Goal: Task Accomplishment & Management: Manage account settings

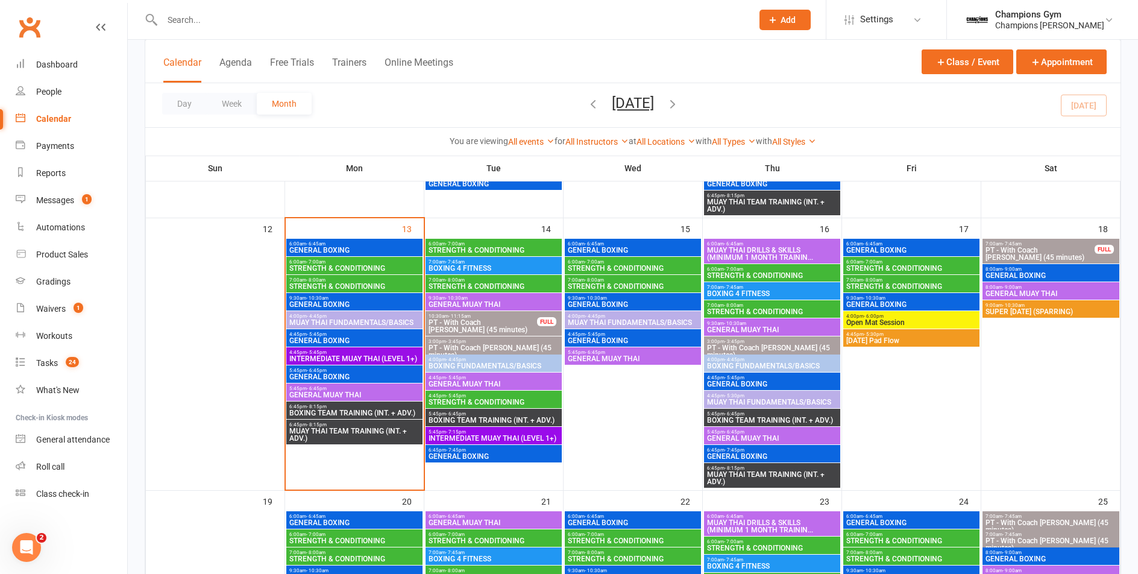
scroll to position [618, 0]
click at [48, 359] on div "Tasks" at bounding box center [47, 363] width 22 height 10
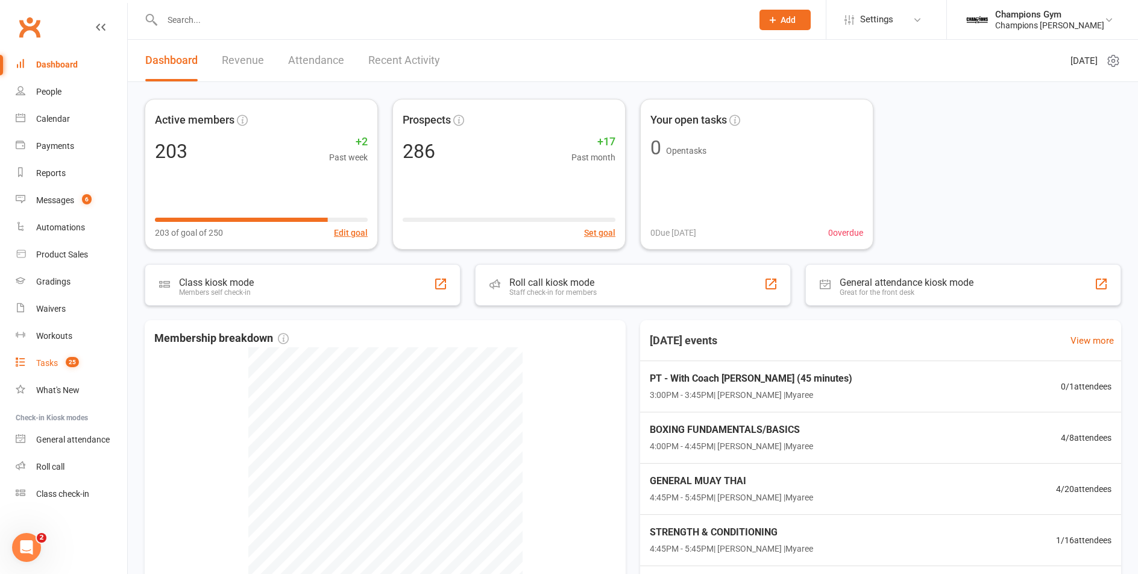
click at [43, 359] on div "Tasks" at bounding box center [47, 363] width 22 height 10
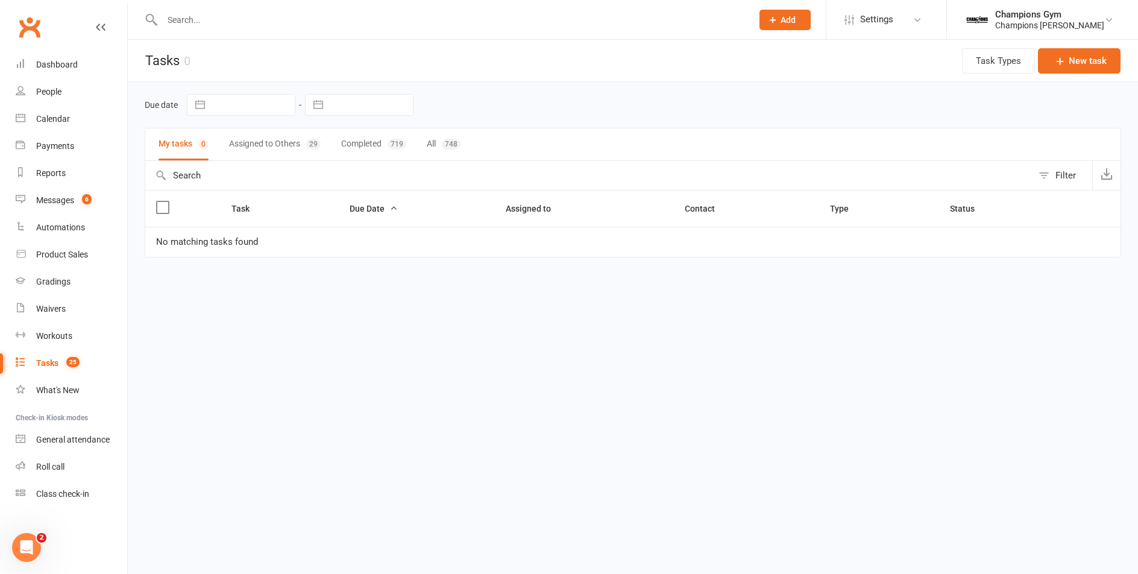
click at [292, 143] on button "Assigned to Others 29" at bounding box center [275, 144] width 92 height 32
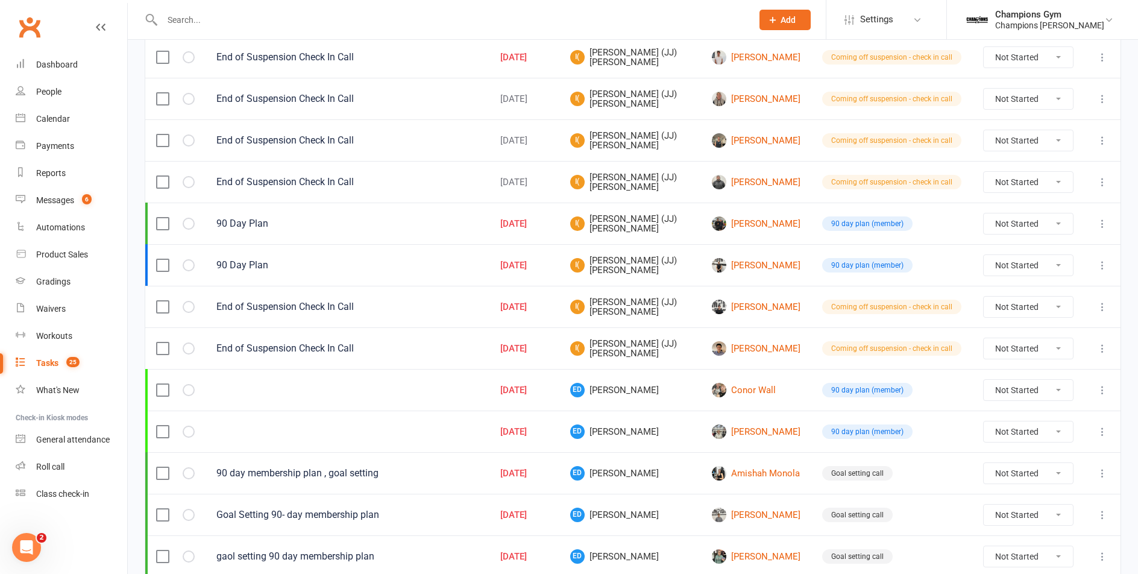
scroll to position [765, 0]
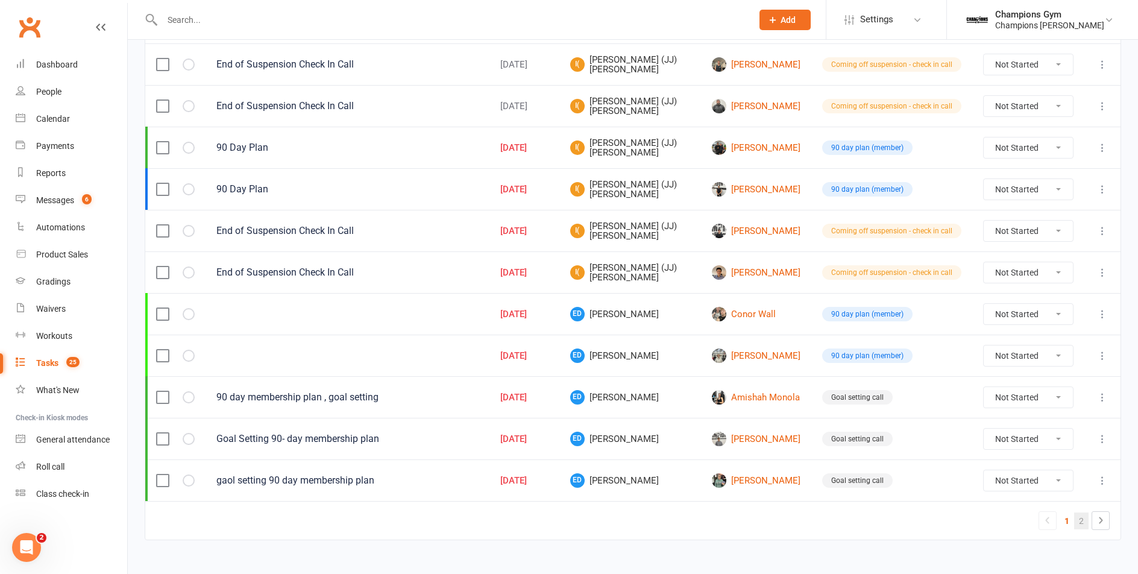
click at [1080, 512] on link "2" at bounding box center [1081, 520] width 14 height 17
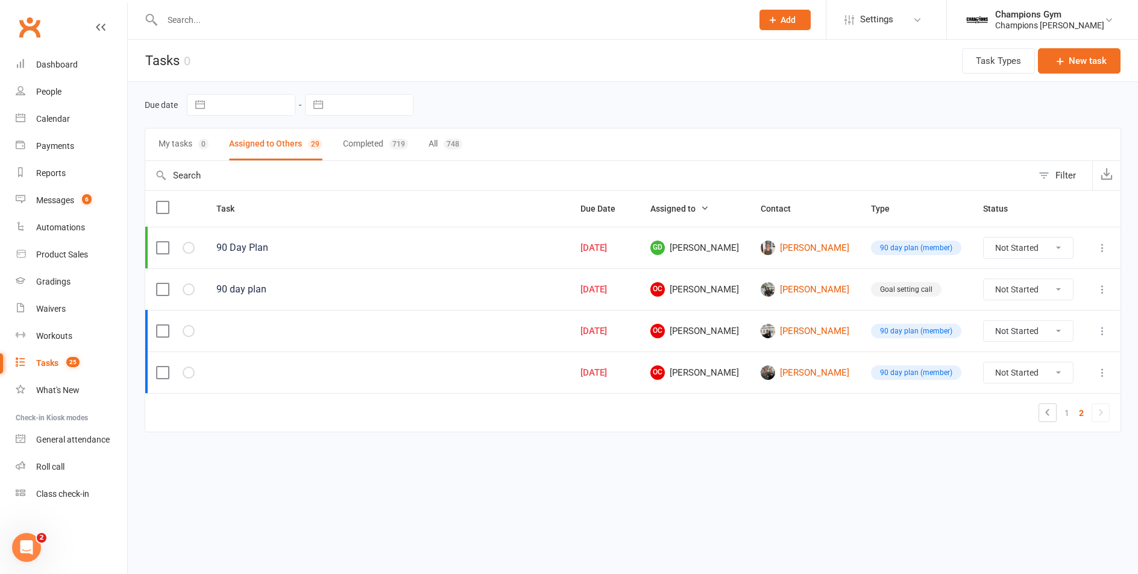
scroll to position [0, 0]
click at [1068, 408] on link "1" at bounding box center [1066, 412] width 14 height 17
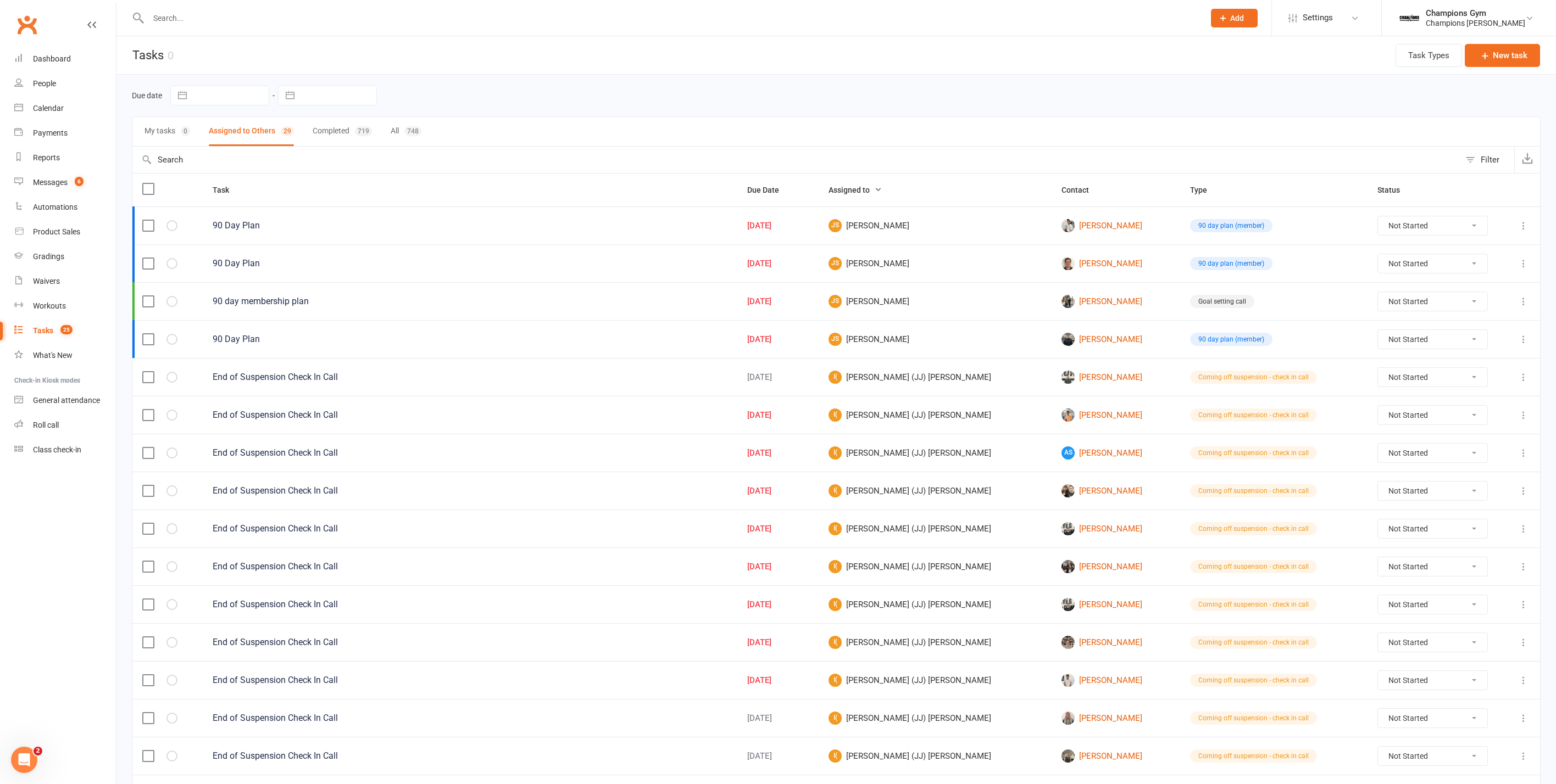
scroll to position [6, 0]
